Goal: Task Accomplishment & Management: Complete application form

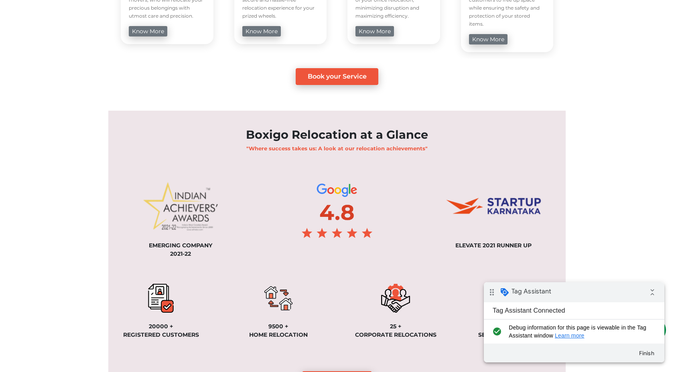
scroll to position [484, 0]
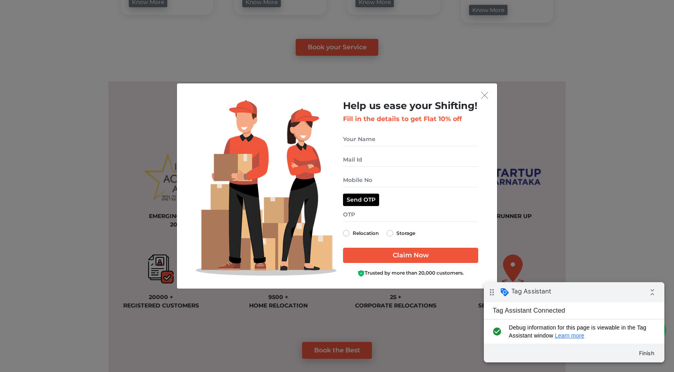
click at [397, 235] on label "Storage" at bounding box center [406, 234] width 19 height 10
click at [390, 235] on input "Storage" at bounding box center [390, 233] width 6 height 8
radio input "true"
click at [360, 140] on input "get free quote dialog" at bounding box center [410, 139] width 135 height 14
type input "dharani"
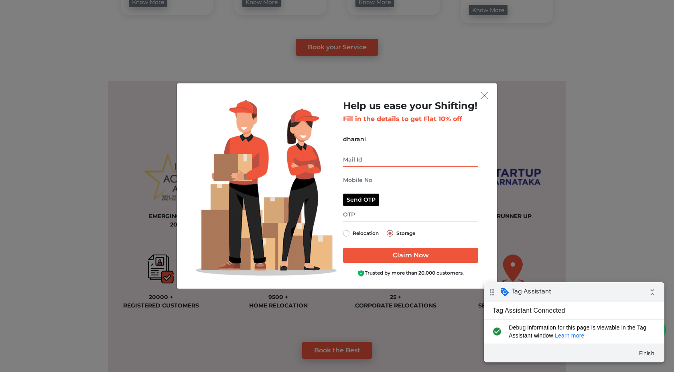
click at [356, 162] on input "get free quote dialog" at bounding box center [410, 160] width 135 height 14
type input "test@gmail.com"
click at [352, 178] on input "get free quote dialog" at bounding box center [410, 180] width 135 height 14
type input "9629909410"
click at [354, 198] on button "Send OTP" at bounding box center [361, 200] width 36 height 12
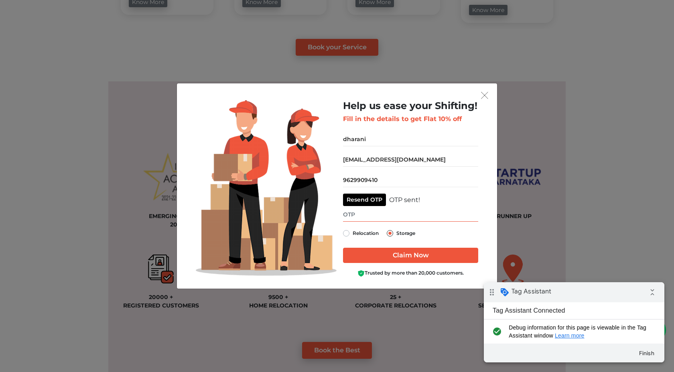
click at [364, 214] on input "get free quote dialog" at bounding box center [410, 215] width 135 height 14
type input "2131"
click at [398, 259] on input "Claim Now" at bounding box center [410, 255] width 135 height 15
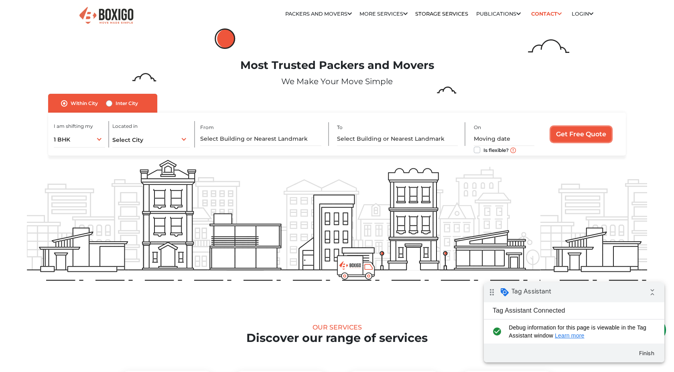
click at [566, 138] on input "Get Free Quote" at bounding box center [581, 134] width 61 height 15
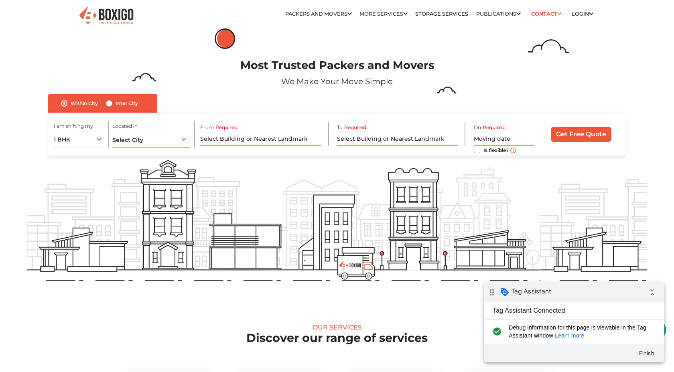
click at [141, 145] on div "Select City Select City [GEOGRAPHIC_DATA] [GEOGRAPHIC_DATA] [GEOGRAPHIC_DATA] […" at bounding box center [150, 139] width 77 height 17
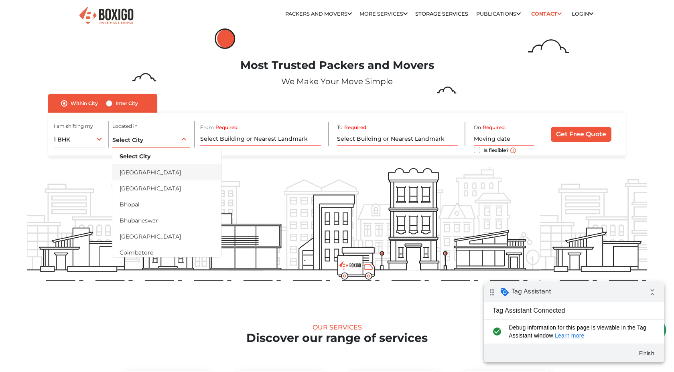
click at [137, 175] on li "[GEOGRAPHIC_DATA]" at bounding box center [166, 173] width 109 height 16
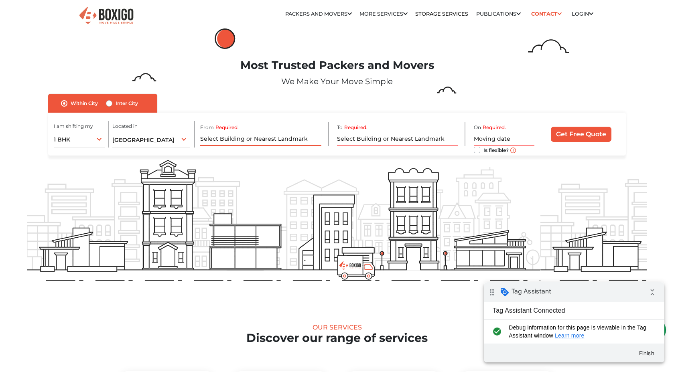
click at [233, 137] on input "Required." at bounding box center [260, 139] width 121 height 14
click at [236, 134] on input "Required." at bounding box center [260, 139] width 121 height 14
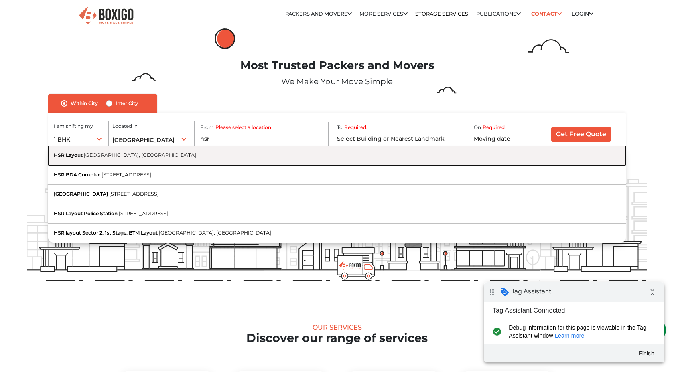
click at [238, 159] on button "HSR Layout [GEOGRAPHIC_DATA], [GEOGRAPHIC_DATA]" at bounding box center [337, 155] width 578 height 19
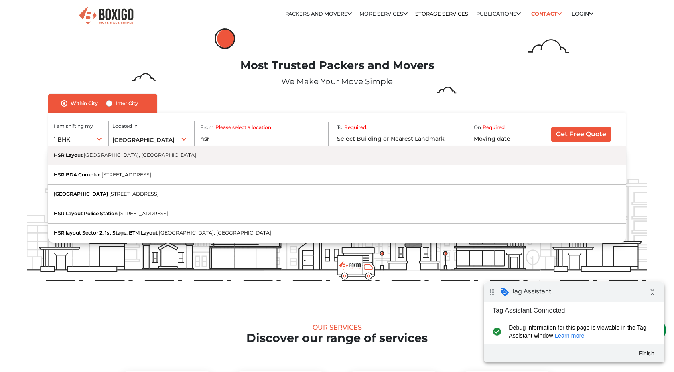
type input "HSR Layout, [GEOGRAPHIC_DATA], [GEOGRAPHIC_DATA]"
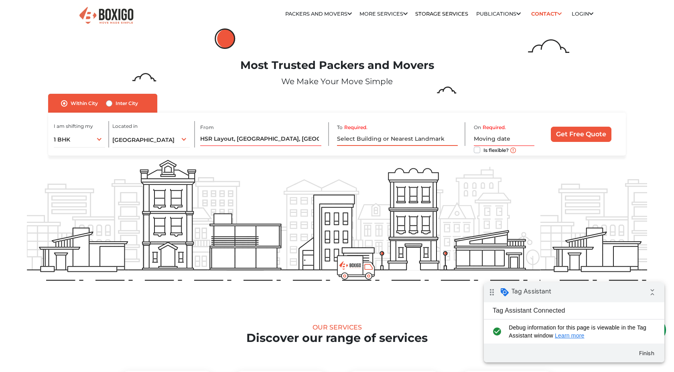
click at [368, 139] on input "Required." at bounding box center [397, 139] width 121 height 14
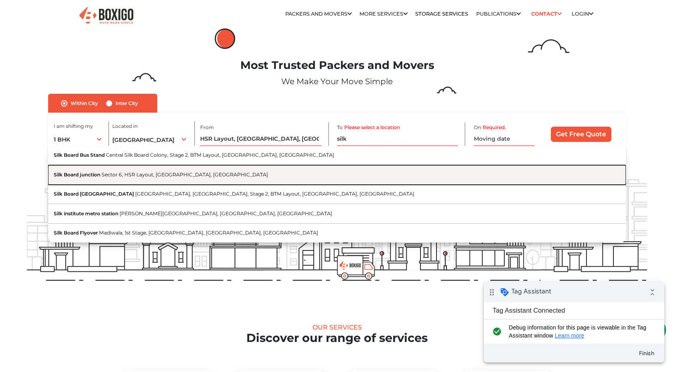
click at [302, 182] on button "Silk Board junction Sector 6, HSR Layout, [GEOGRAPHIC_DATA], [GEOGRAPHIC_DATA]" at bounding box center [337, 174] width 578 height 19
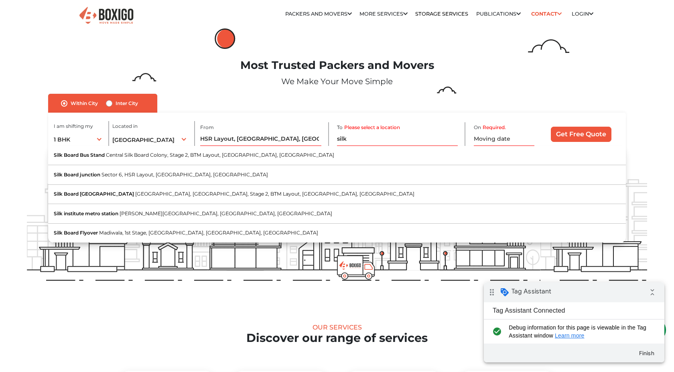
type input "Silk Board junction, Sector 6, HSR Layout, [GEOGRAPHIC_DATA], [GEOGRAPHIC_DATA]"
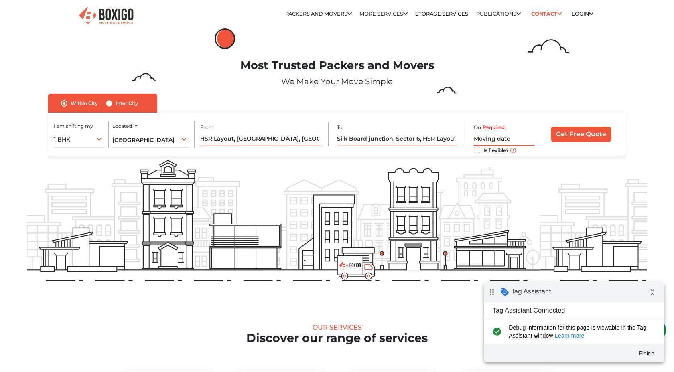
click at [494, 142] on input "text" at bounding box center [504, 139] width 61 height 14
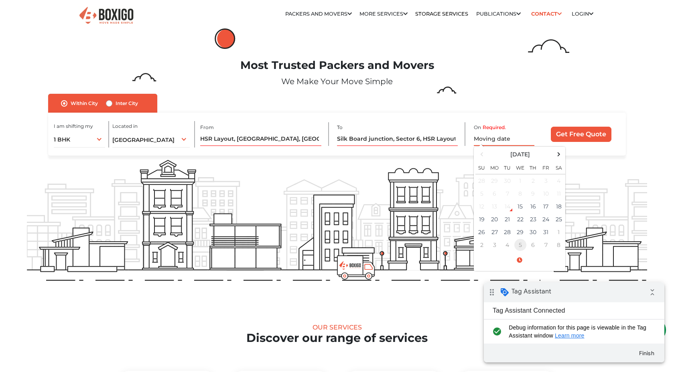
click at [523, 240] on td "5" at bounding box center [520, 245] width 13 height 13
type input "[DATE] 12:00 AM"
click at [519, 189] on td "5" at bounding box center [520, 193] width 13 height 13
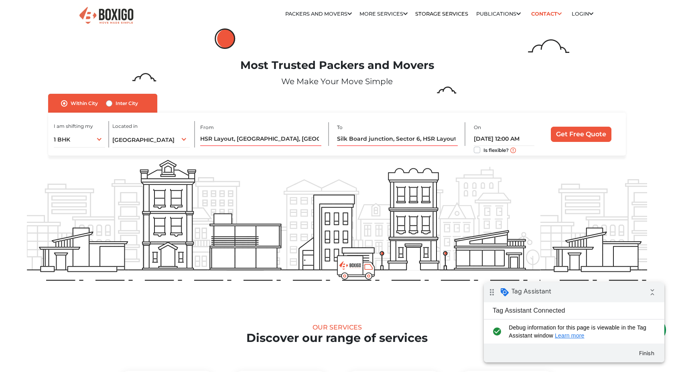
click at [484, 151] on label "Is flexible?" at bounding box center [496, 149] width 25 height 8
click at [475, 151] on input "Is flexible?" at bounding box center [477, 149] width 6 height 8
checkbox input "true"
click at [584, 134] on input "Get Free Quote" at bounding box center [581, 134] width 61 height 15
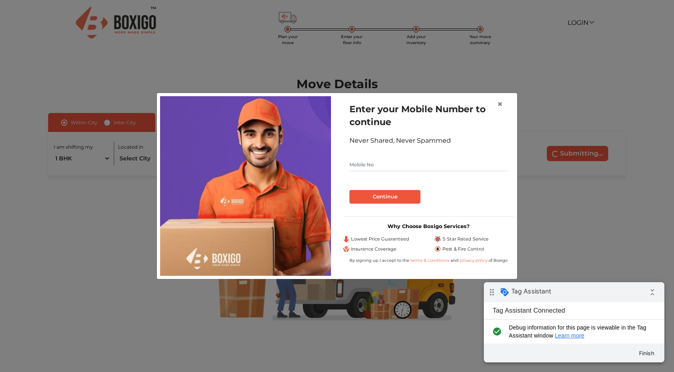
click at [373, 166] on input "text" at bounding box center [429, 165] width 158 height 13
type input "9629909410"
click at [372, 197] on button "Continue" at bounding box center [385, 197] width 71 height 14
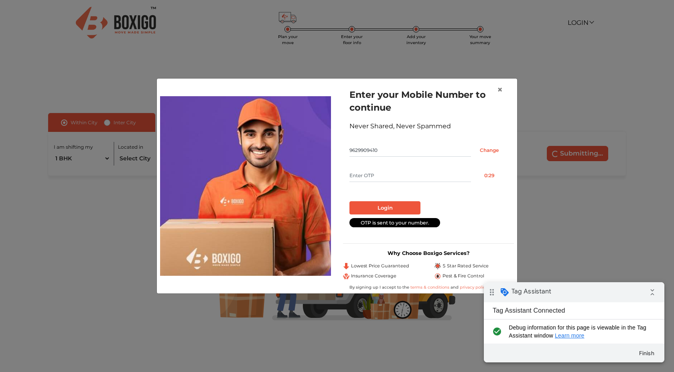
click at [363, 179] on input "text" at bounding box center [411, 175] width 122 height 13
type input "2660"
click at [363, 206] on button "Login" at bounding box center [385, 208] width 71 height 14
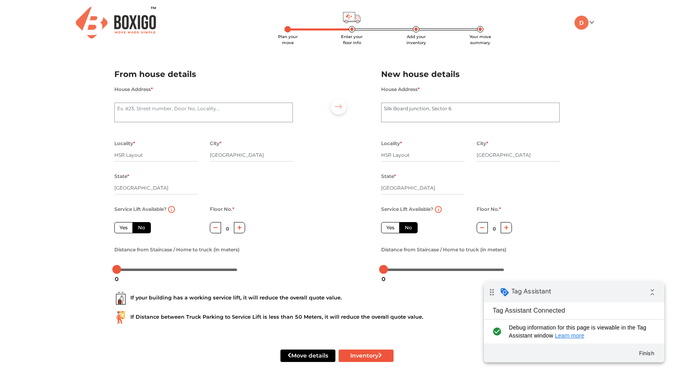
scroll to position [10, 0]
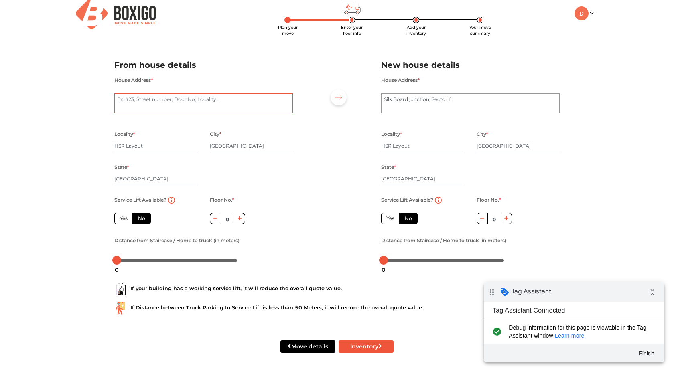
click at [217, 97] on textarea "House Address *" at bounding box center [203, 104] width 179 height 20
type textarea "hsr"
click at [407, 103] on textarea "Silk Board junction, Sector 6" at bounding box center [470, 104] width 179 height 20
click at [124, 219] on label "Yes" at bounding box center [123, 218] width 18 height 11
click at [124, 219] on input "Yes" at bounding box center [122, 217] width 5 height 5
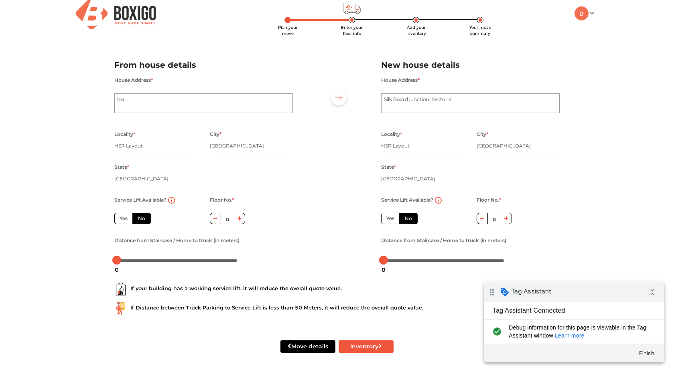
radio input "true"
click at [389, 218] on label "Yes" at bounding box center [390, 218] width 18 height 11
click at [389, 218] on input "Yes" at bounding box center [389, 217] width 5 height 5
radio input "false"
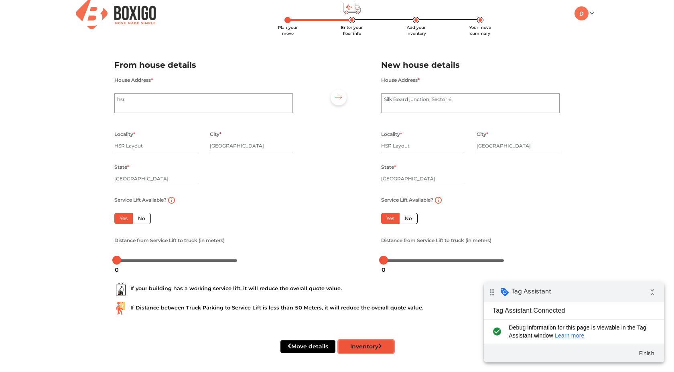
click at [363, 344] on button "Inventory" at bounding box center [366, 347] width 55 height 12
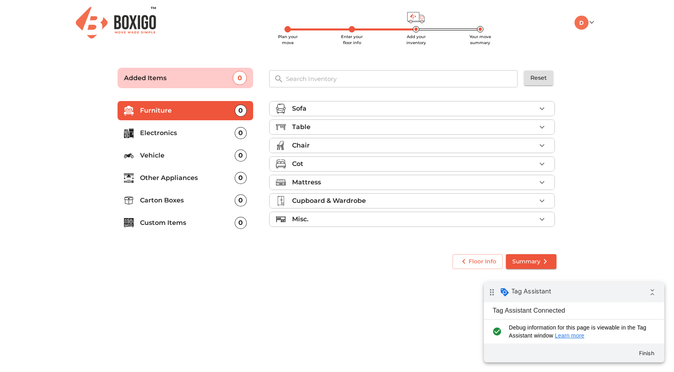
click at [357, 104] on div "Sofa" at bounding box center [414, 109] width 244 height 10
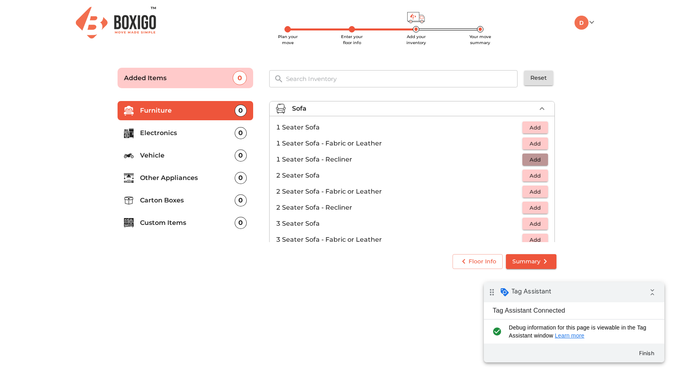
click at [542, 157] on span "Add" at bounding box center [536, 159] width 18 height 9
click at [537, 263] on span "Summary" at bounding box center [532, 262] width 38 height 10
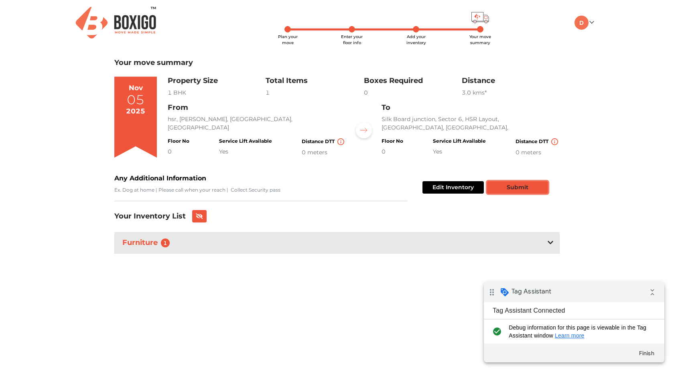
click at [518, 189] on button "Submit" at bounding box center [517, 187] width 61 height 12
